Goal: Navigation & Orientation: Find specific page/section

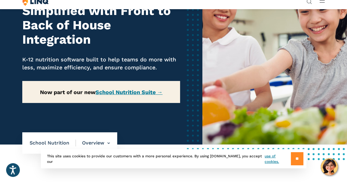
click at [299, 157] on input "**" at bounding box center [297, 158] width 13 height 13
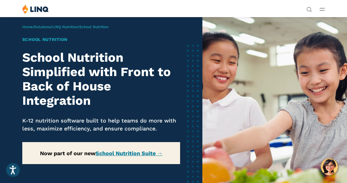
click at [326, 9] on div "Solutions Nutrition Overview NEW School Nutrition Suite School Nutrition State …" at bounding box center [173, 10] width 347 height 12
click at [320, 9] on icon "Open Main Menu" at bounding box center [322, 9] width 5 height 3
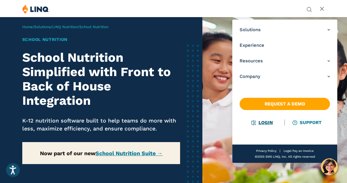
click at [258, 123] on link "Login" at bounding box center [262, 122] width 21 height 5
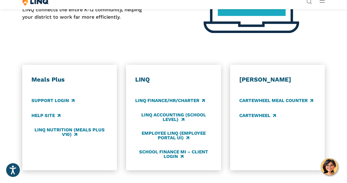
scroll to position [336, 0]
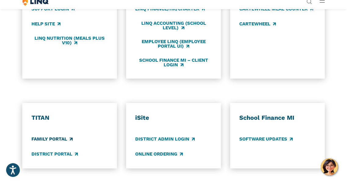
click at [47, 139] on link "Family Portal" at bounding box center [51, 139] width 41 height 7
